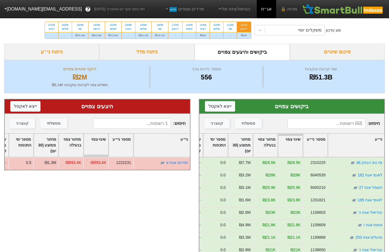
click at [341, 11] on img at bounding box center [343, 9] width 83 height 11
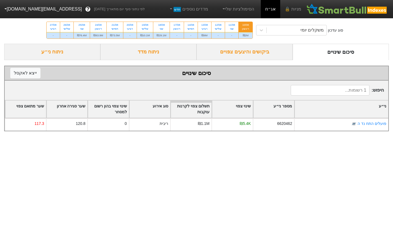
click at [344, 6] on img at bounding box center [347, 9] width 83 height 11
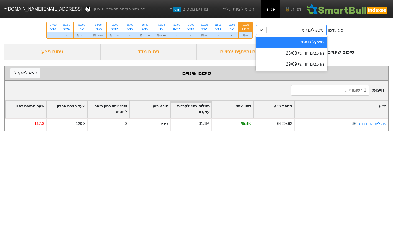
click at [263, 31] on icon at bounding box center [262, 30] width 6 height 6
click at [307, 54] on div "הרכבים חודשי 28/08" at bounding box center [292, 53] width 72 height 11
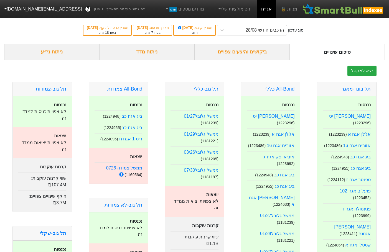
click at [240, 54] on div "ביקושים והיצעים צפויים" at bounding box center [242, 52] width 95 height 16
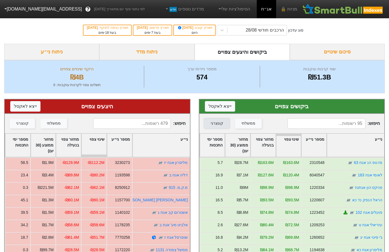
click at [213, 121] on button "קונצרני" at bounding box center [216, 124] width 25 height 10
click at [214, 142] on div "מספר ימי התכסות" at bounding box center [212, 145] width 25 height 23
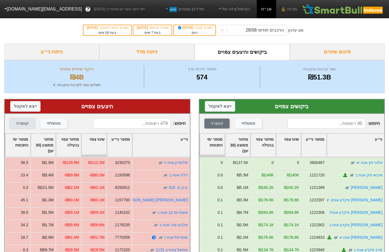
click at [22, 125] on div "קונצרני" at bounding box center [22, 124] width 12 height 6
click at [19, 146] on div "מספר ימי התכסות" at bounding box center [17, 145] width 25 height 23
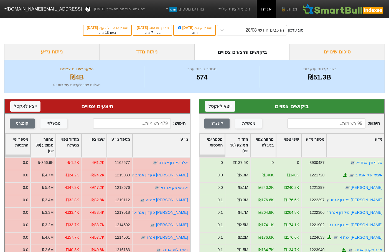
click at [19, 146] on div "מספר ימי התכסות" at bounding box center [17, 145] width 25 height 23
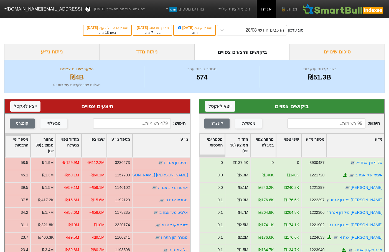
click at [219, 142] on div "מספר ימי התכסות" at bounding box center [212, 145] width 25 height 23
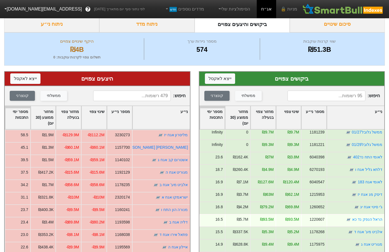
scroll to position [55, 0]
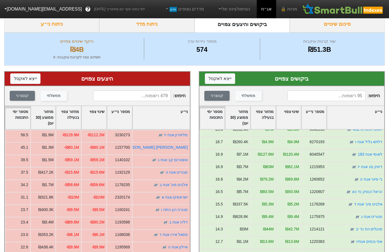
click at [305, 101] on input at bounding box center [327, 96] width 78 height 11
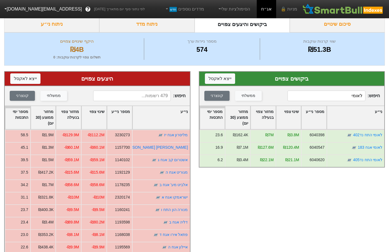
type input "לאומי"
click at [154, 93] on input at bounding box center [132, 96] width 78 height 11
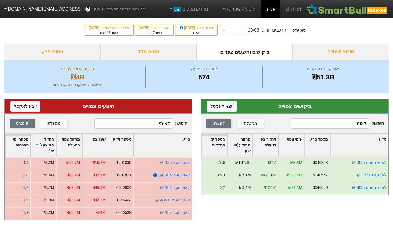
click at [153, 127] on input "לאומי" at bounding box center [133, 123] width 79 height 11
click at [153, 123] on input "לאומי" at bounding box center [133, 123] width 79 height 11
type input "פועלי"
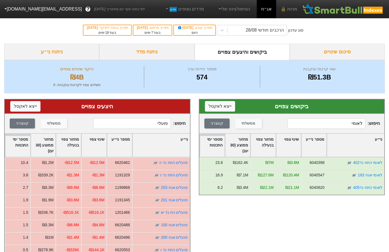
click at [145, 124] on input "פועלי" at bounding box center [132, 123] width 78 height 11
click at [326, 122] on input "לאומי" at bounding box center [327, 123] width 78 height 11
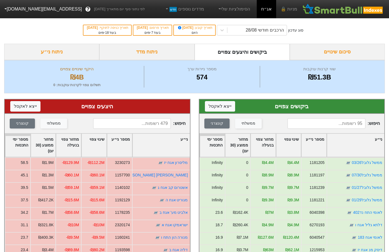
click at [298, 127] on input at bounding box center [327, 123] width 78 height 11
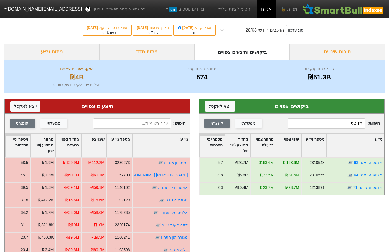
type input "מז טפ"
click at [145, 120] on input at bounding box center [132, 123] width 78 height 11
type input "מז טפ"
click at [313, 125] on input "מז טפ" at bounding box center [327, 123] width 78 height 11
click at [336, 121] on input "מז טפ" at bounding box center [327, 123] width 78 height 11
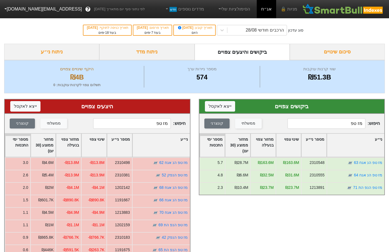
click at [336, 121] on input "מז טפ" at bounding box center [327, 123] width 78 height 11
type input "מ"
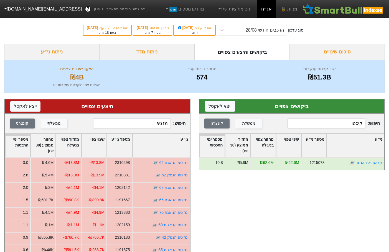
type input "קיסטו"
click at [146, 126] on input "מז טפ" at bounding box center [132, 123] width 78 height 11
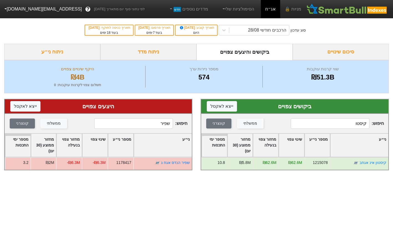
type input "שפיר"
click at [340, 122] on input "קיסטו" at bounding box center [330, 123] width 79 height 11
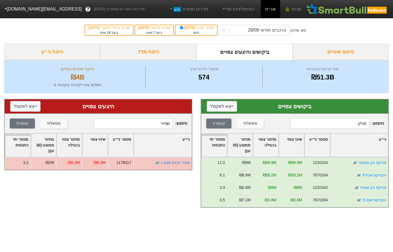
type input "פניק"
click at [134, 129] on input "שפיר" at bounding box center [133, 123] width 79 height 11
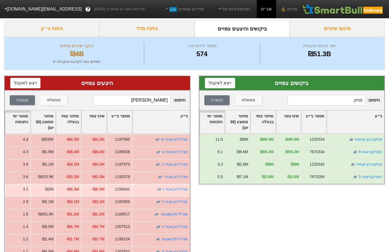
scroll to position [47, 0]
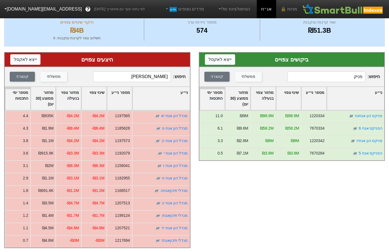
click at [146, 75] on input "[PERSON_NAME]" at bounding box center [132, 77] width 78 height 11
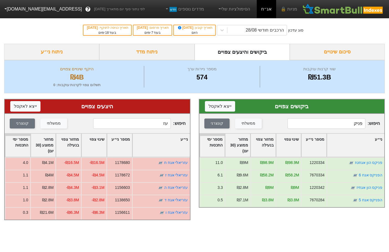
scroll to position [0, 0]
type input "ע"
click at [140, 122] on input "אמות" at bounding box center [133, 123] width 79 height 11
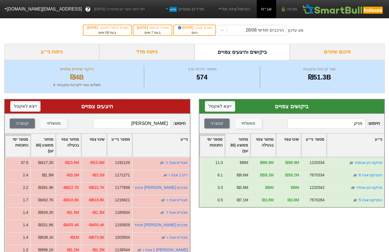
click at [140, 122] on input "[PERSON_NAME]" at bounding box center [132, 123] width 78 height 11
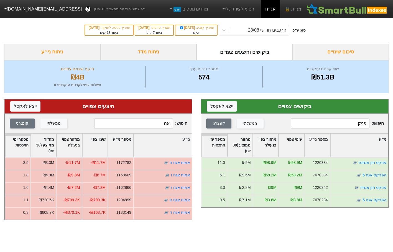
type input "א"
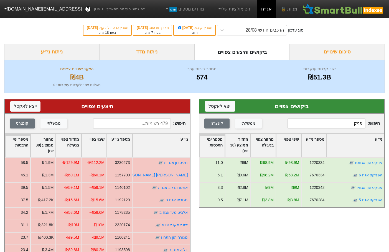
click at [330, 125] on input "פניק" at bounding box center [327, 123] width 78 height 11
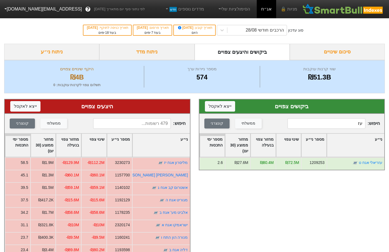
type input "ע"
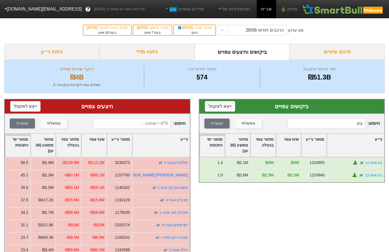
type input "ביג"
click at [136, 126] on input at bounding box center [132, 123] width 78 height 11
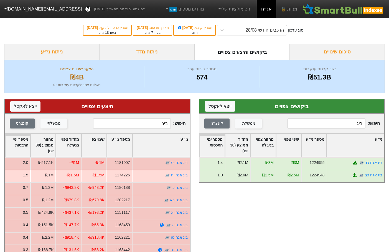
type input "ביג"
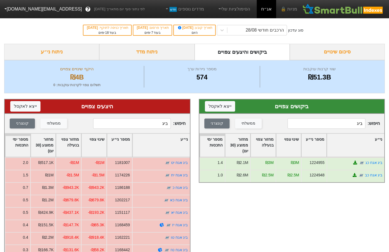
click at [330, 126] on input "ביג" at bounding box center [327, 123] width 78 height 11
type input "י"
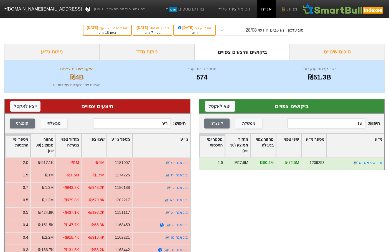
type input "ע"
